Goal: Information Seeking & Learning: Understand process/instructions

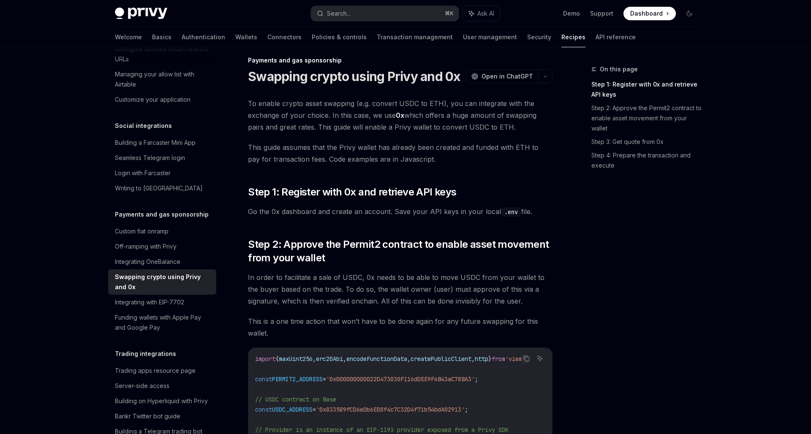
scroll to position [576, 0]
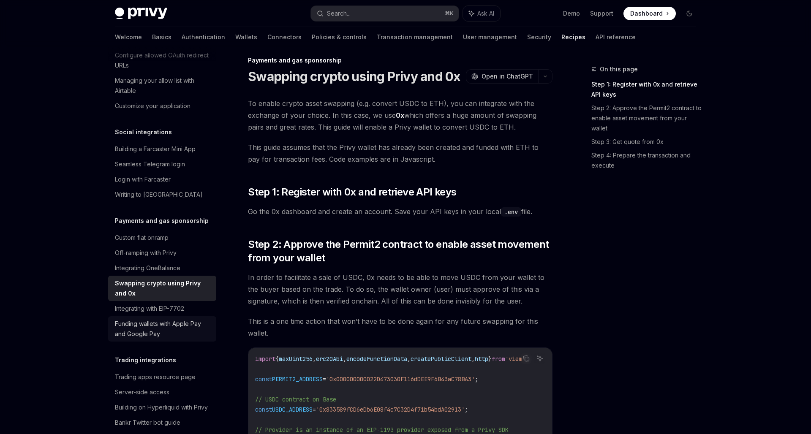
click at [184, 327] on div "Funding wallets with Apple Pay and Google Pay" at bounding box center [163, 329] width 96 height 20
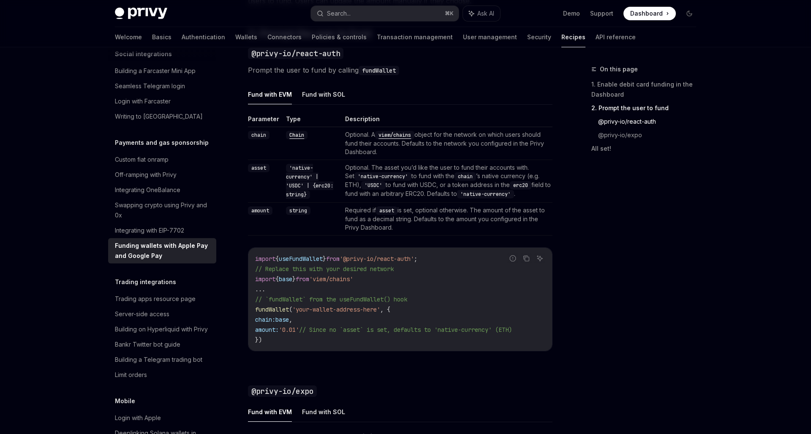
scroll to position [509, 0]
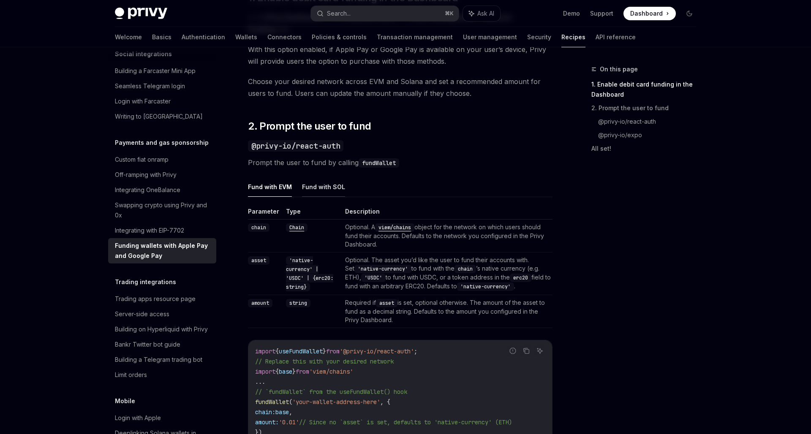
click at [331, 185] on button "Fund with SOL" at bounding box center [323, 187] width 43 height 20
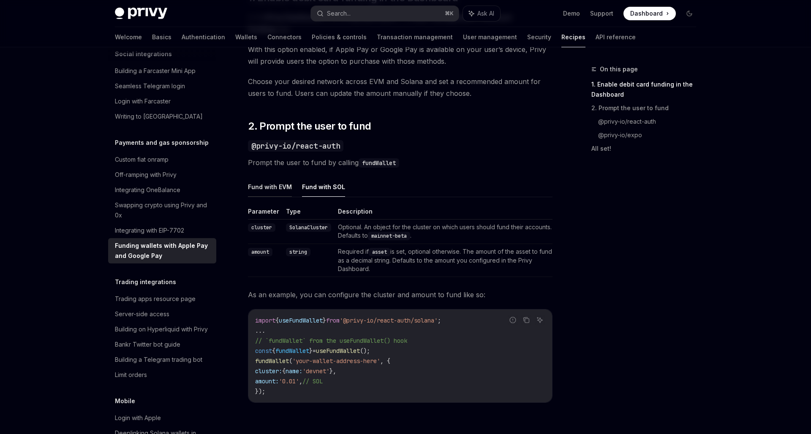
click at [264, 188] on button "Fund with EVM" at bounding box center [270, 187] width 44 height 20
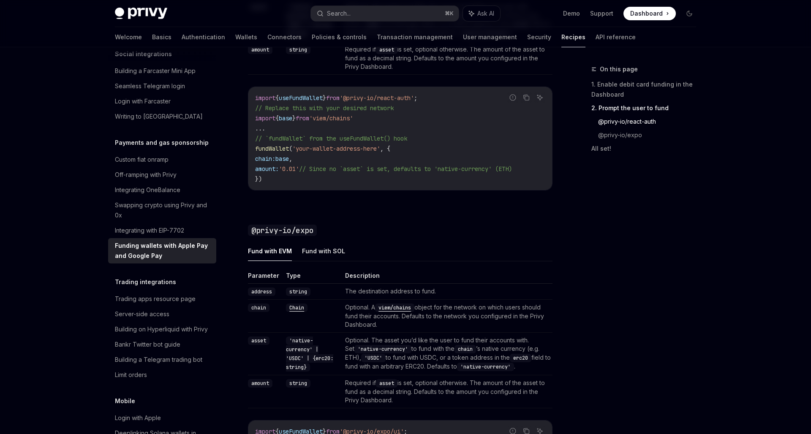
scroll to position [883, 0]
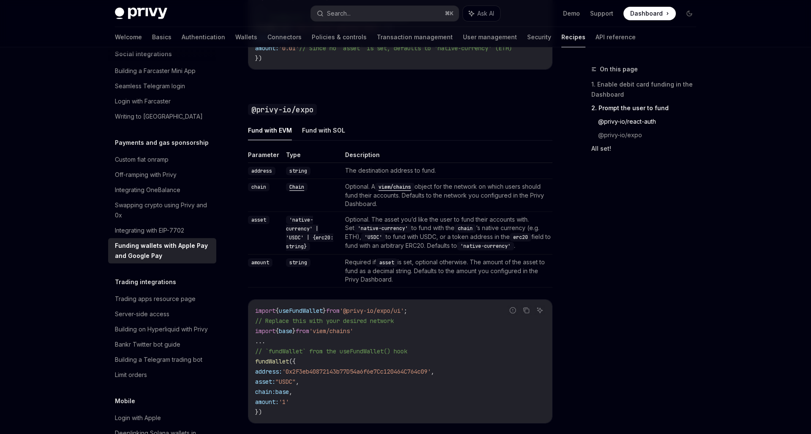
click at [620, 142] on link "All set!" at bounding box center [647, 149] width 112 height 14
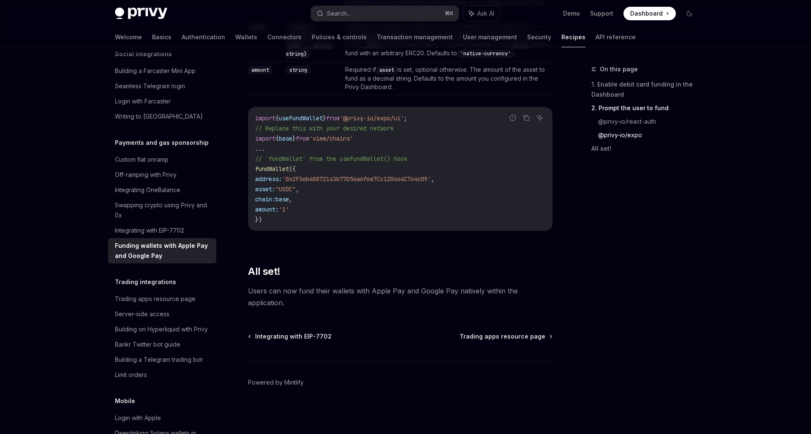
click at [620, 139] on link "@privy-io/expo" at bounding box center [650, 135] width 105 height 14
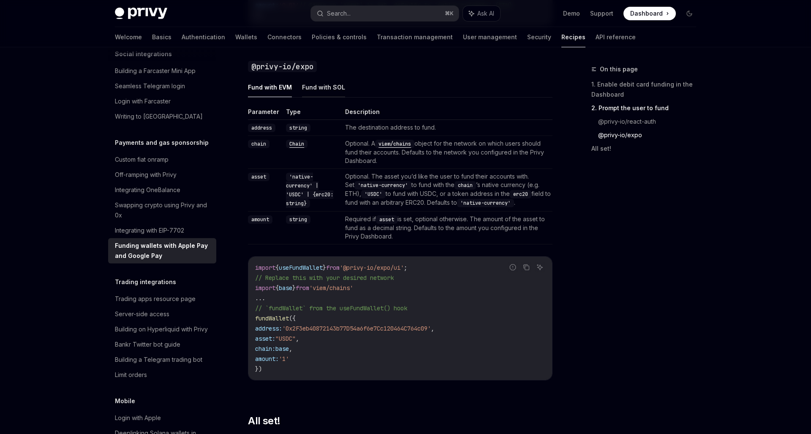
click at [334, 86] on button "Fund with SOL" at bounding box center [323, 87] width 43 height 20
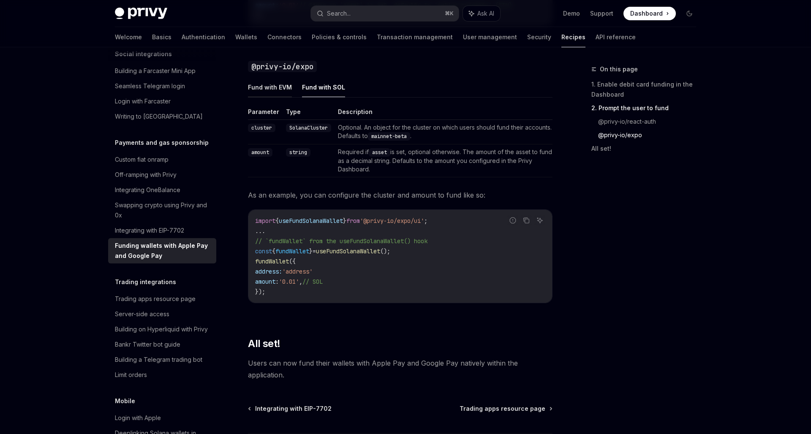
click at [277, 94] on button "Fund with EVM" at bounding box center [270, 87] width 44 height 20
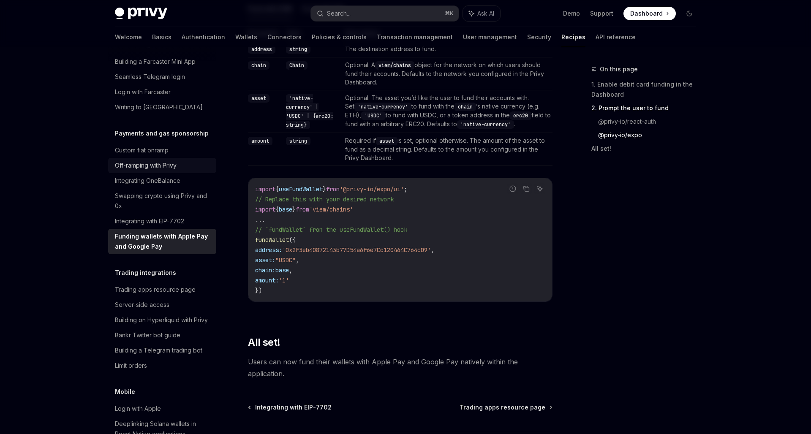
scroll to position [727, 0]
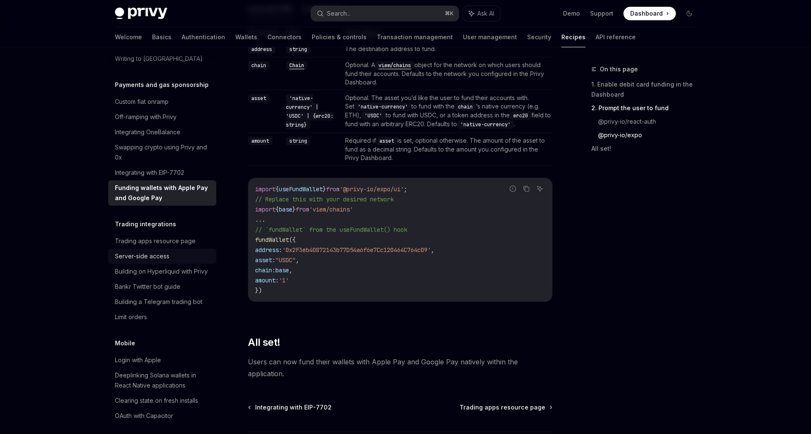
click at [147, 251] on div "Server-side access" at bounding box center [142, 256] width 54 height 10
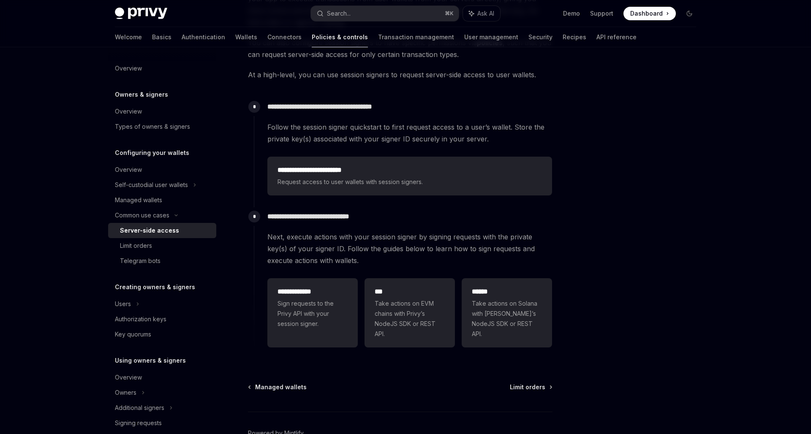
scroll to position [166, 0]
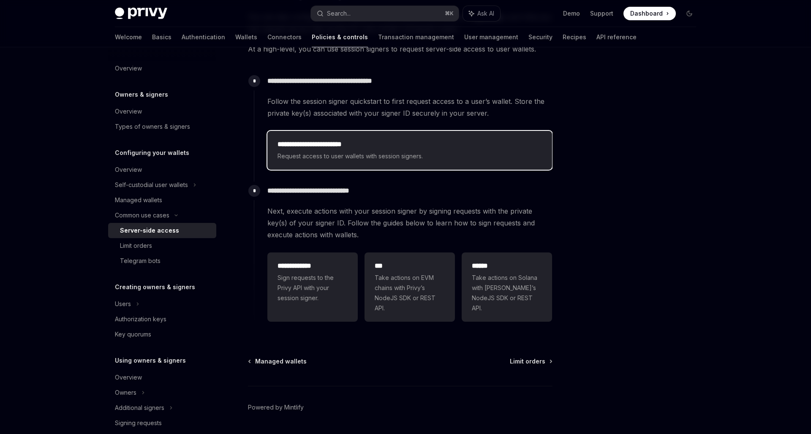
click at [357, 147] on h2 "**********" at bounding box center [410, 144] width 264 height 10
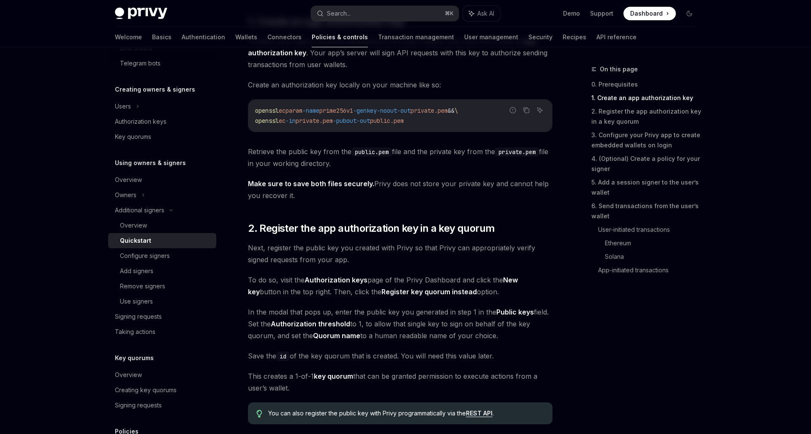
scroll to position [455, 0]
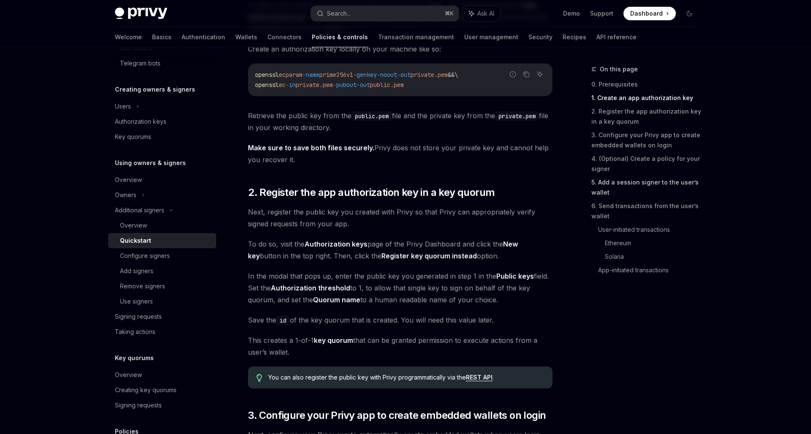
click at [660, 188] on link "5. Add a session signer to the user’s wallet" at bounding box center [647, 188] width 112 height 24
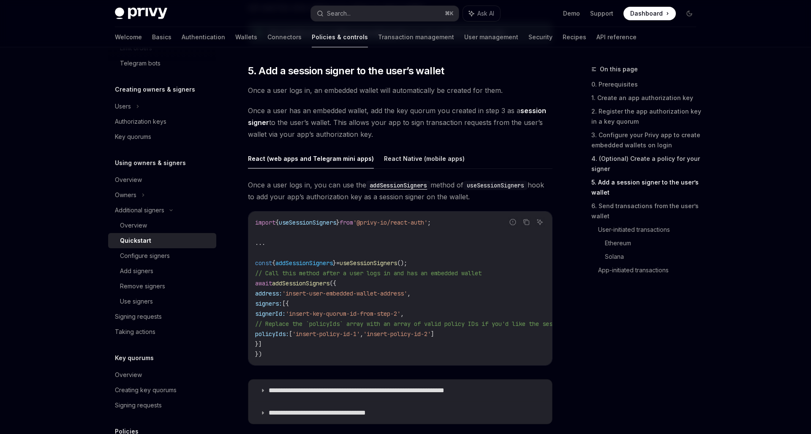
click at [650, 164] on link "4. (Optional) Create a policy for your signer" at bounding box center [647, 164] width 112 height 24
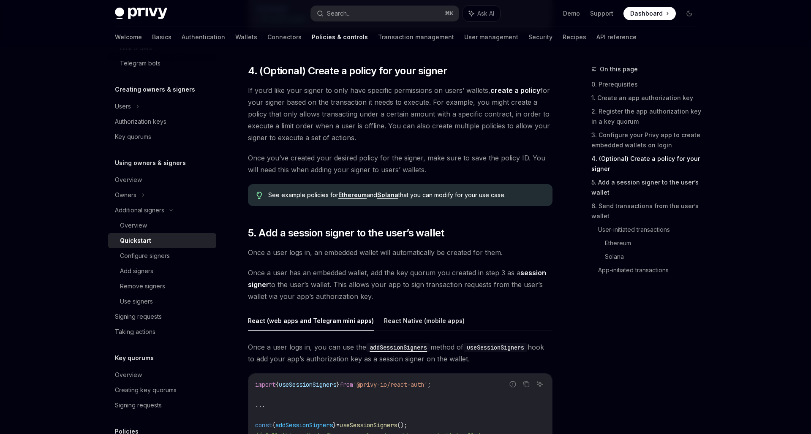
click at [646, 186] on link "5. Add a session signer to the user’s wallet" at bounding box center [647, 188] width 112 height 24
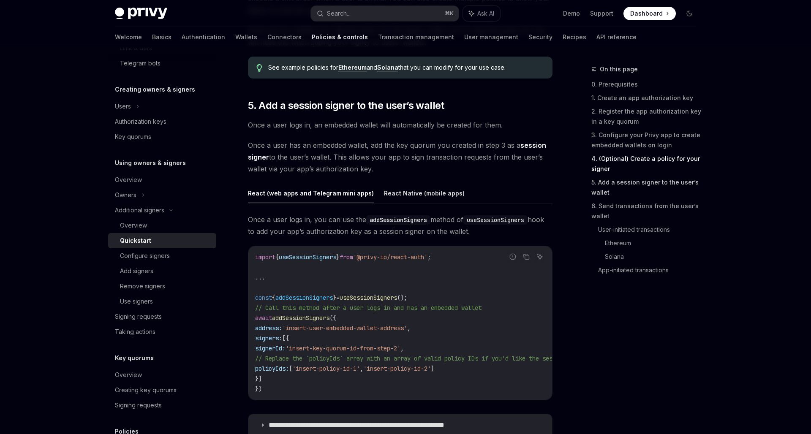
scroll to position [1277, 0]
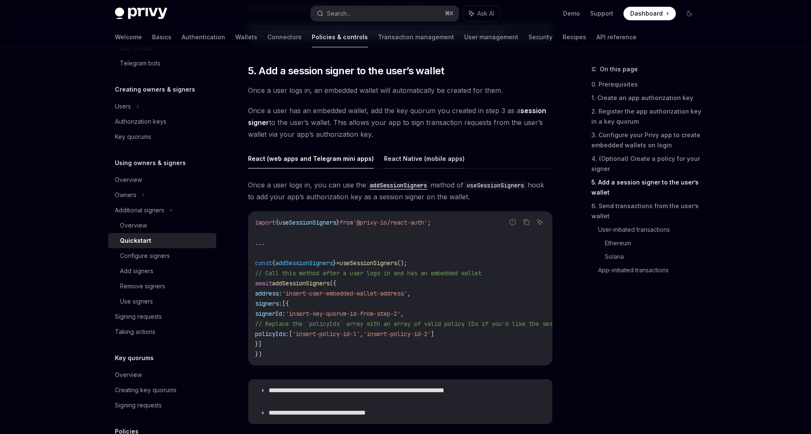
click at [397, 153] on button "React Native (mobile apps)" at bounding box center [424, 159] width 81 height 20
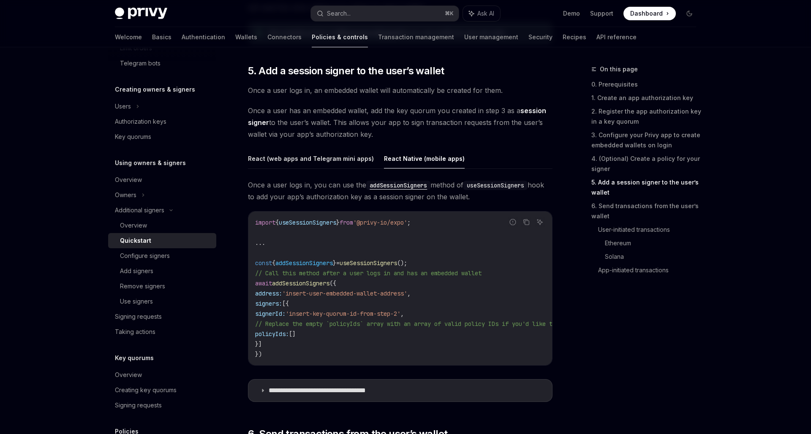
type textarea "*"
click at [387, 135] on span "Once a user has an embedded wallet, add the key quorum you created in step 3 as…" at bounding box center [400, 122] width 305 height 35
